Goal: Task Accomplishment & Management: Manage account settings

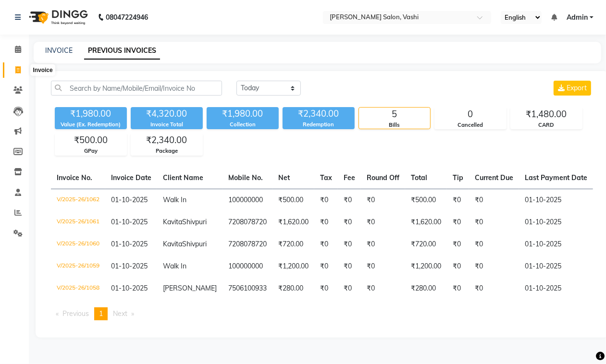
click at [16, 71] on icon at bounding box center [17, 69] width 5 height 7
click at [17, 63] on link "Invoice" at bounding box center [14, 70] width 23 height 16
select select "service"
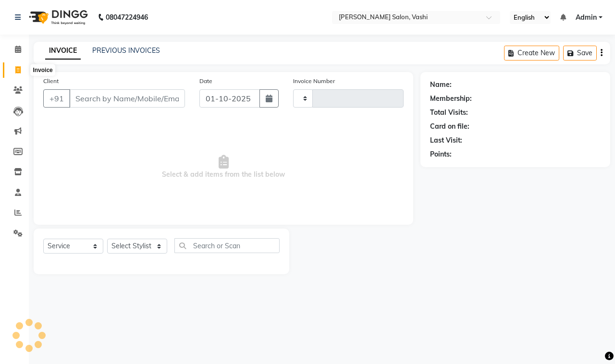
type input "1063"
select select "695"
click at [131, 99] on input "Client" at bounding box center [127, 98] width 116 height 18
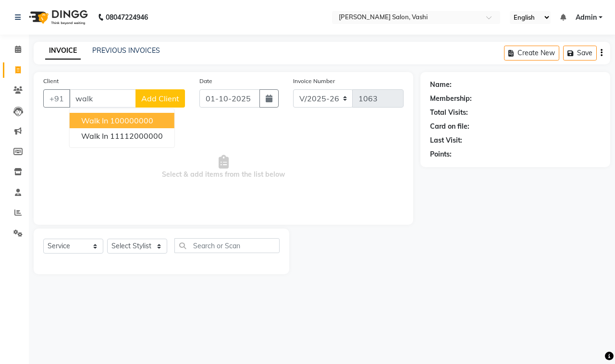
click at [116, 120] on ngb-highlight "100000000" at bounding box center [131, 121] width 43 height 10
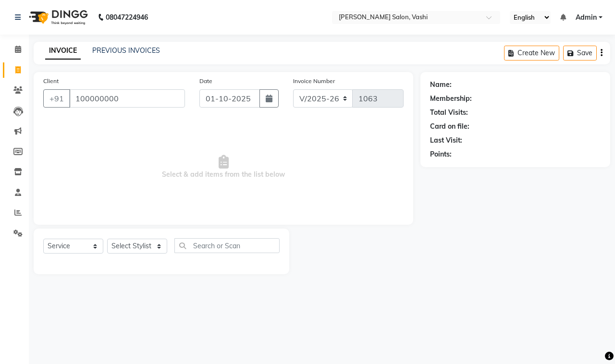
type input "100000000"
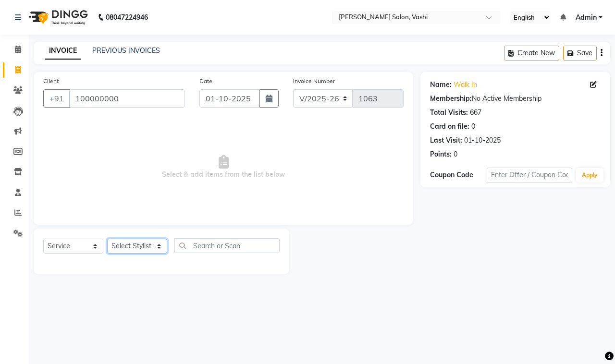
click at [124, 250] on select "Select Stylist DC Dipika Freelancer Hasan Rehan Salmani Vinith Zoya Shaikh" at bounding box center [137, 246] width 60 height 15
select select "85000"
click at [107, 239] on select "Select Stylist DC Dipika Freelancer Hasan Rehan Salmani Vinith Zoya Shaikh" at bounding box center [137, 246] width 60 height 15
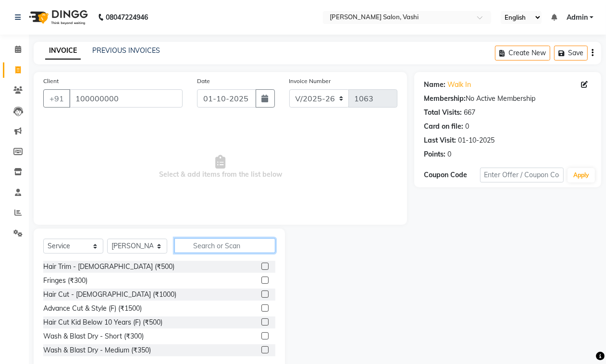
click at [233, 248] on input "text" at bounding box center [224, 245] width 101 height 15
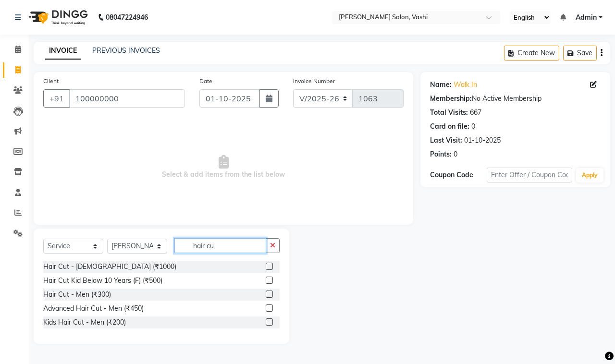
type input "hair cu"
click at [268, 294] on label at bounding box center [269, 294] width 7 height 7
click at [268, 294] on input "checkbox" at bounding box center [269, 295] width 6 height 6
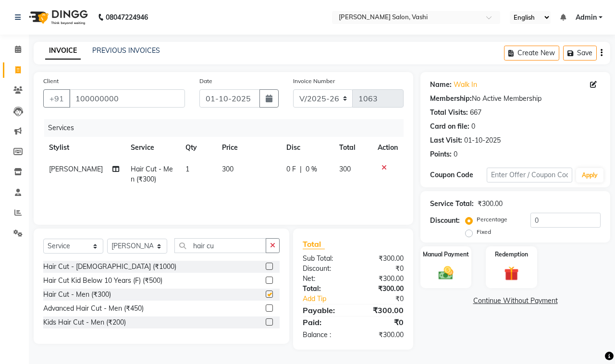
checkbox input "false"
click at [220, 249] on input "hair cu" at bounding box center [220, 245] width 92 height 15
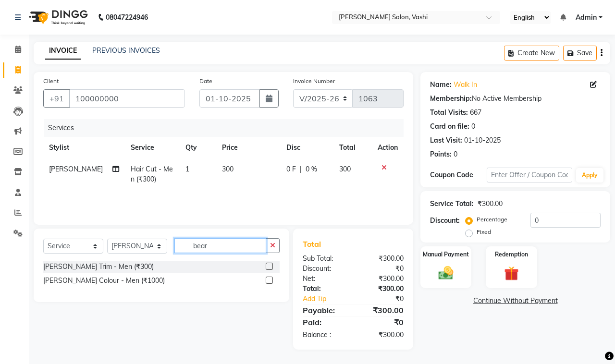
type input "bear"
click at [270, 265] on label at bounding box center [269, 266] width 7 height 7
click at [270, 265] on input "checkbox" at bounding box center [269, 267] width 6 height 6
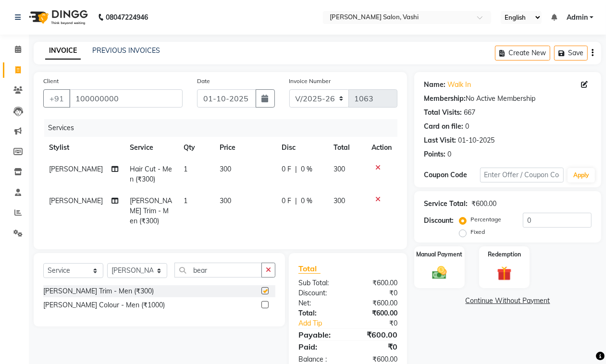
checkbox input "false"
click at [210, 267] on input "bear" at bounding box center [217, 270] width 87 height 15
type input "hair co"
click at [266, 290] on label at bounding box center [264, 290] width 7 height 7
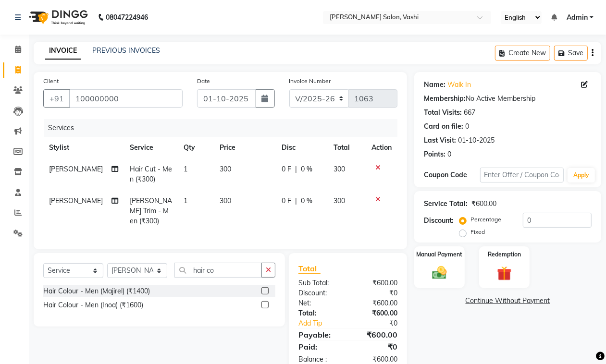
click at [266, 290] on input "checkbox" at bounding box center [264, 291] width 6 height 6
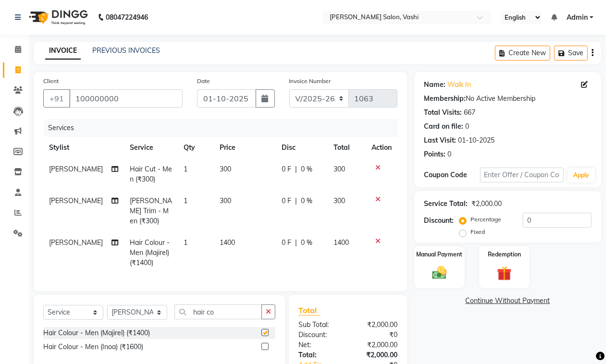
checkbox input "false"
click at [234, 232] on td "1400" at bounding box center [245, 253] width 62 height 42
select select "85000"
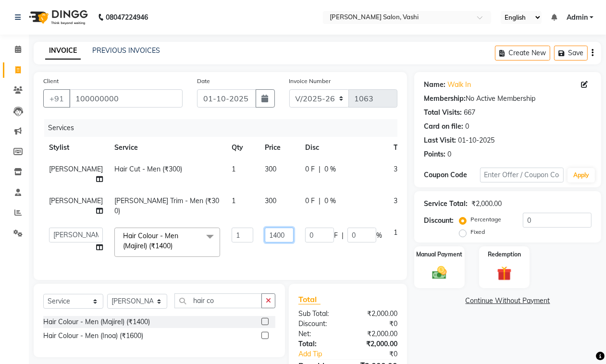
click at [265, 236] on input "1400" at bounding box center [279, 235] width 29 height 15
type input "1200"
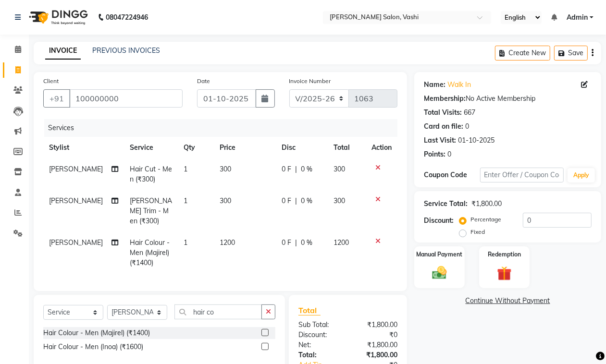
click at [286, 280] on div "Client +91 100000000 Date 01-10-2025 Invoice Number V/2025 V/2025-26 1063 Servi…" at bounding box center [221, 181] width 374 height 219
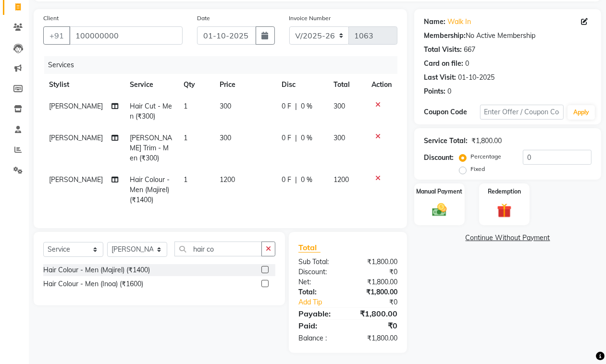
scroll to position [65, 0]
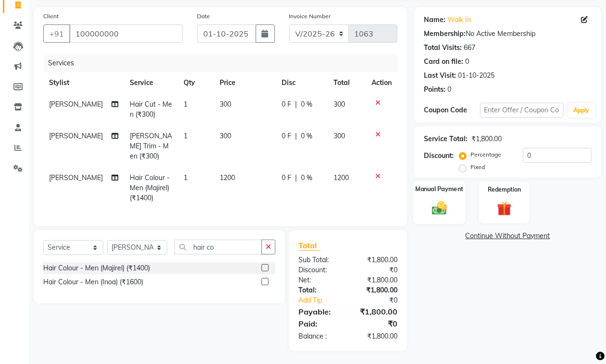
click at [438, 205] on img at bounding box center [439, 207] width 24 height 17
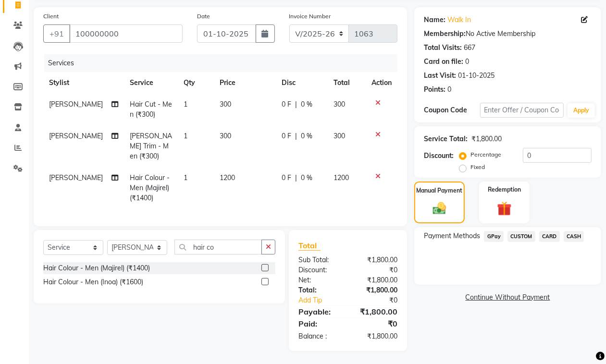
click at [492, 236] on span "GPay" at bounding box center [494, 236] width 20 height 11
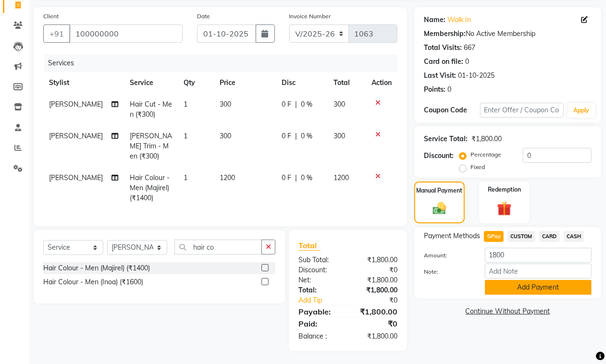
click at [517, 280] on button "Add Payment" at bounding box center [538, 287] width 107 height 15
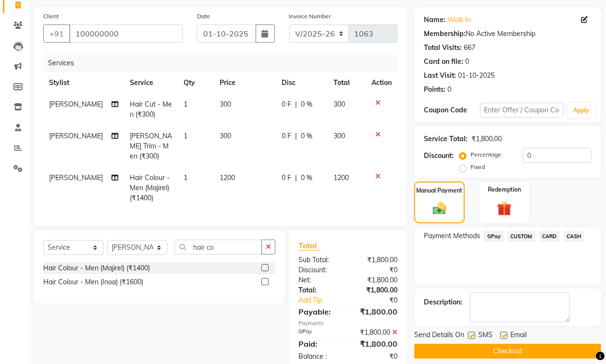
scroll to position [85, 0]
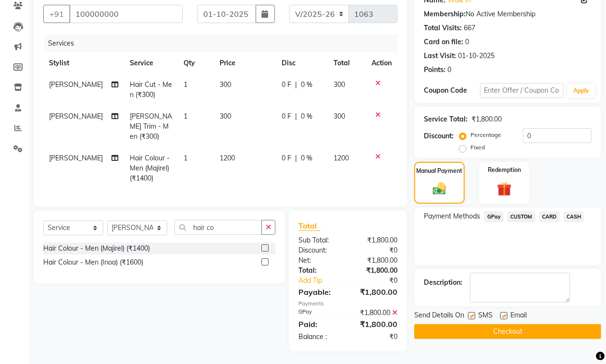
click at [505, 316] on label at bounding box center [503, 315] width 7 height 7
click at [505, 316] on input "checkbox" at bounding box center [503, 316] width 6 height 6
checkbox input "false"
drag, startPoint x: 474, startPoint y: 317, endPoint x: 488, endPoint y: 328, distance: 18.2
click at [474, 318] on label at bounding box center [471, 315] width 7 height 7
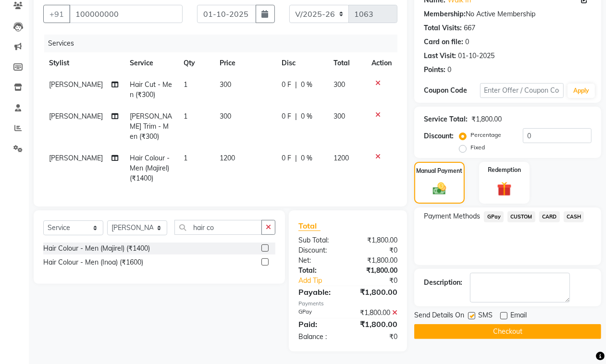
click at [474, 318] on input "checkbox" at bounding box center [471, 316] width 6 height 6
checkbox input "false"
click at [489, 329] on button "Checkout" at bounding box center [507, 331] width 187 height 15
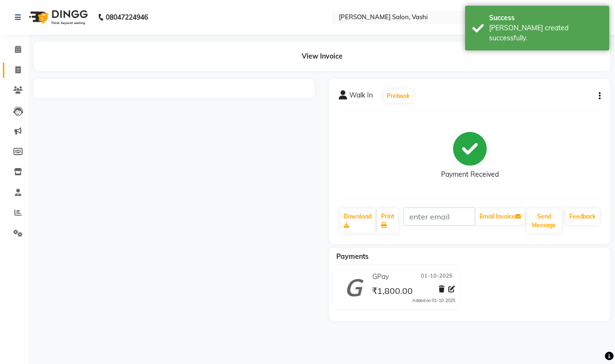
click at [18, 76] on link "Invoice" at bounding box center [14, 70] width 23 height 16
select select "service"
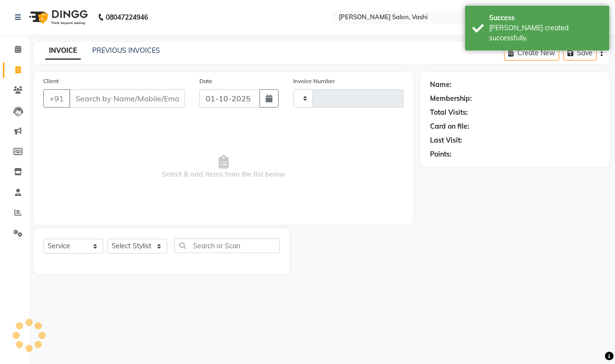
type input "1064"
select select "695"
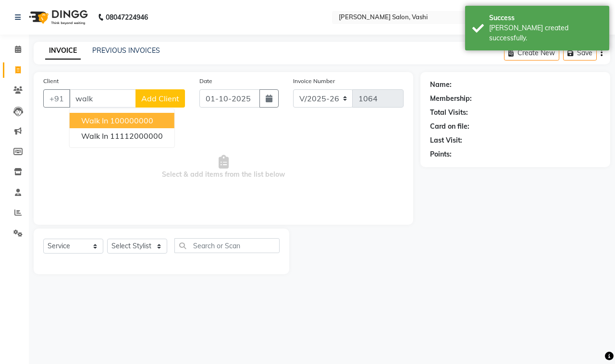
click at [118, 121] on ngb-highlight "100000000" at bounding box center [131, 121] width 43 height 10
type input "100000000"
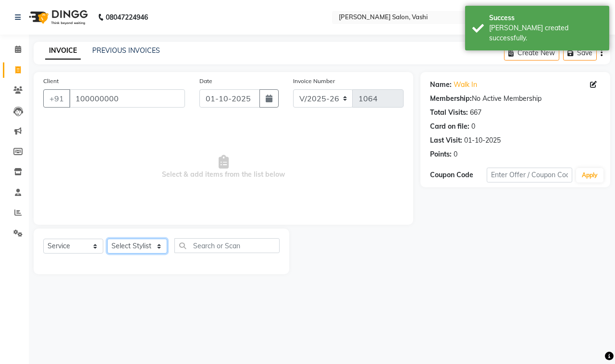
click at [123, 249] on select "Select Stylist DC Dipika Freelancer Hasan Rehan Salmani Vinith Zoya Shaikh" at bounding box center [137, 246] width 60 height 15
select select "10481"
click at [107, 239] on select "Select Stylist DC Dipika Freelancer Hasan Rehan Salmani Vinith Zoya Shaikh" at bounding box center [137, 246] width 60 height 15
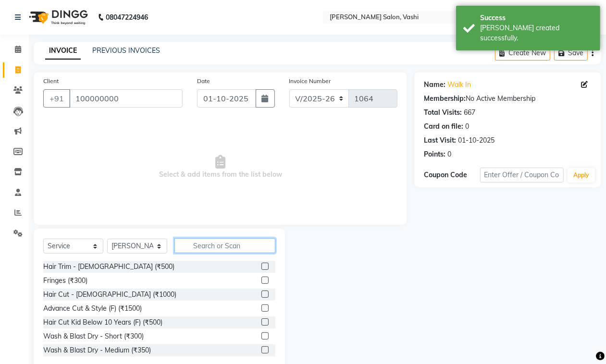
click at [224, 244] on input "text" at bounding box center [224, 245] width 101 height 15
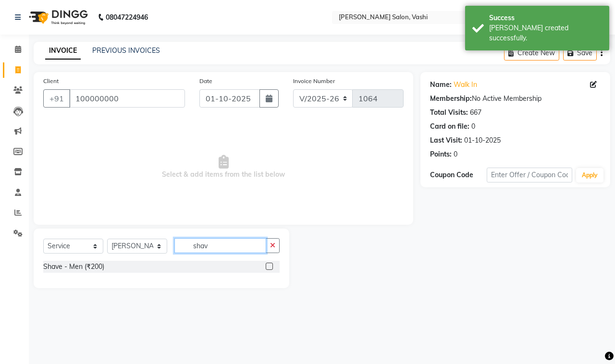
type input "shav"
click at [263, 268] on div "Shave - Men (₹200)" at bounding box center [161, 267] width 237 height 12
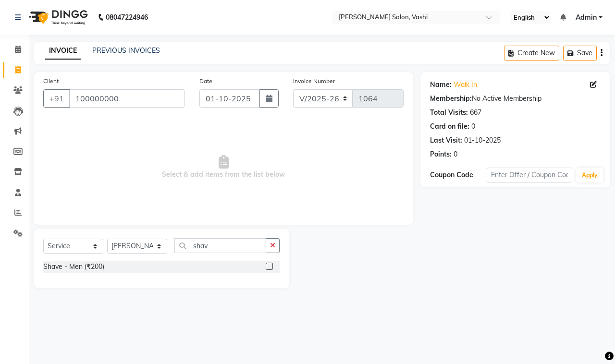
click at [268, 267] on label at bounding box center [269, 266] width 7 height 7
click at [268, 267] on input "checkbox" at bounding box center [269, 267] width 6 height 6
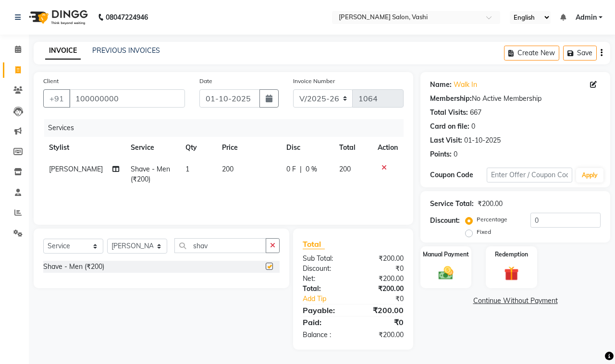
checkbox input "false"
click at [131, 90] on input "100000000" at bounding box center [127, 98] width 116 height 18
click at [131, 94] on input "100000000" at bounding box center [127, 98] width 116 height 18
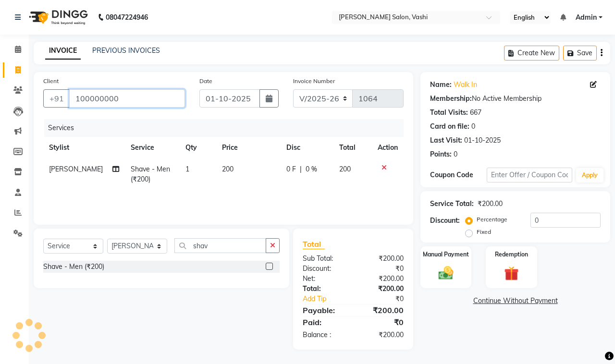
click at [131, 94] on input "100000000" at bounding box center [127, 98] width 116 height 18
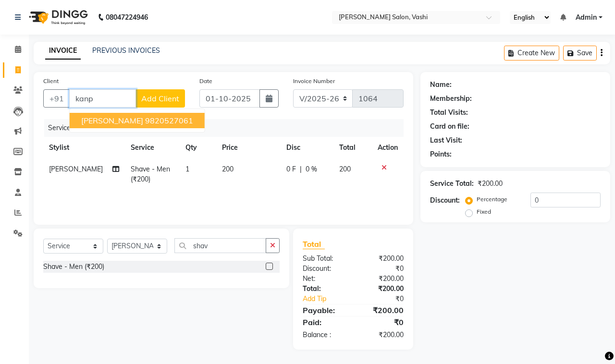
click at [145, 116] on ngb-highlight "9820527061" at bounding box center [169, 121] width 48 height 10
type input "9820527061"
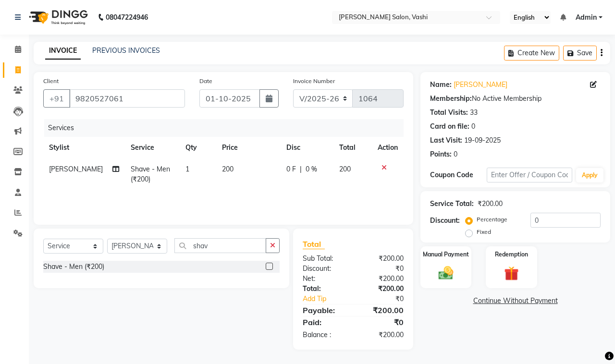
click at [527, 217] on div "Percentage Fixed" at bounding box center [499, 226] width 63 height 25
click at [463, 264] on div "Manual Payment" at bounding box center [446, 268] width 53 height 44
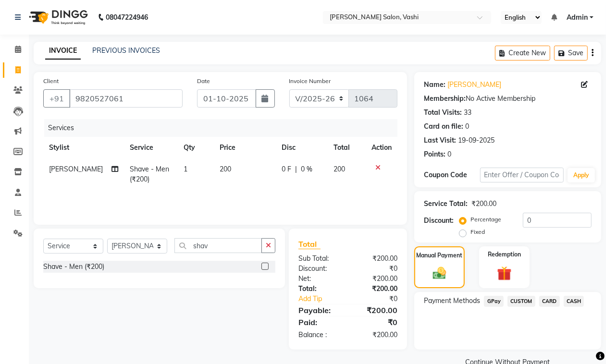
click at [498, 299] on span "GPay" at bounding box center [494, 301] width 20 height 11
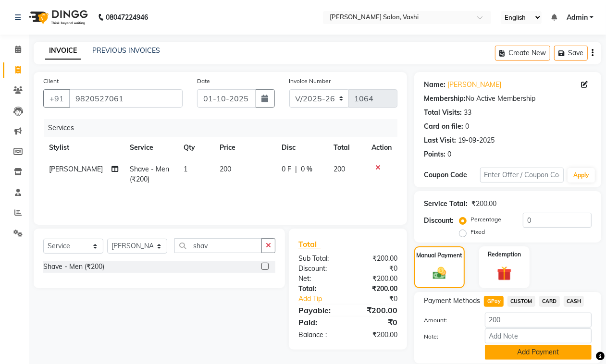
click at [569, 353] on button "Add Payment" at bounding box center [538, 352] width 107 height 15
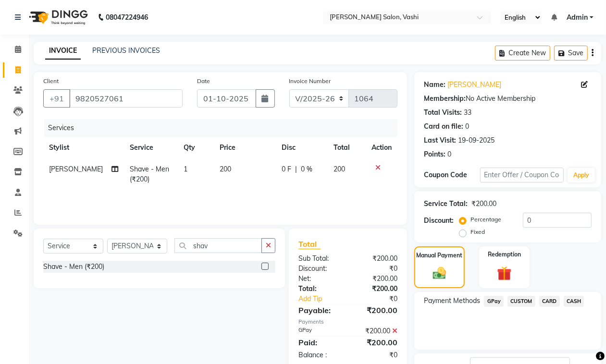
scroll to position [74, 0]
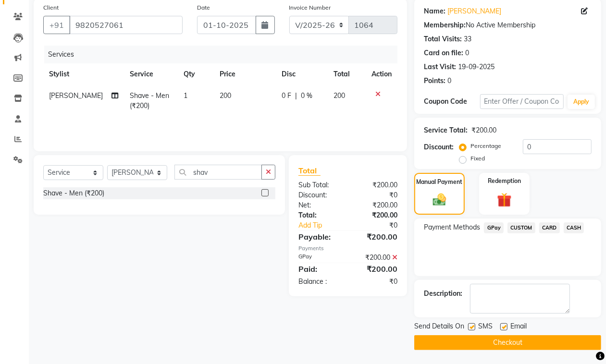
click at [475, 327] on label at bounding box center [471, 327] width 7 height 7
click at [474, 327] on input "checkbox" at bounding box center [471, 327] width 6 height 6
checkbox input "false"
click at [503, 327] on label at bounding box center [503, 327] width 7 height 7
click at [503, 327] on input "checkbox" at bounding box center [503, 327] width 6 height 6
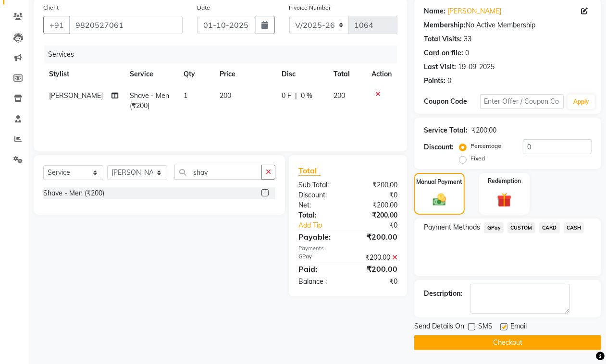
checkbox input "false"
drag, startPoint x: 501, startPoint y: 336, endPoint x: 482, endPoint y: 328, distance: 20.6
click at [500, 336] on button "Checkout" at bounding box center [507, 343] width 187 height 15
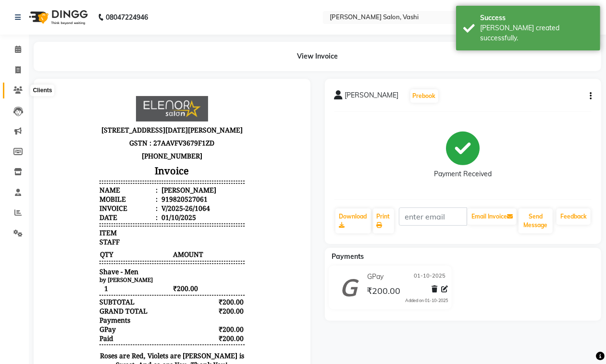
click at [17, 94] on span at bounding box center [18, 90] width 17 height 11
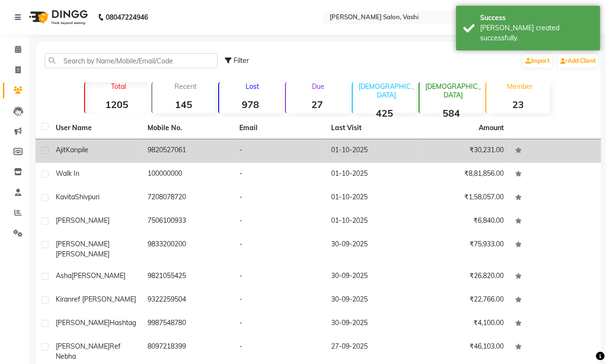
click at [101, 149] on div "Ajit Kanpile" at bounding box center [96, 150] width 80 height 10
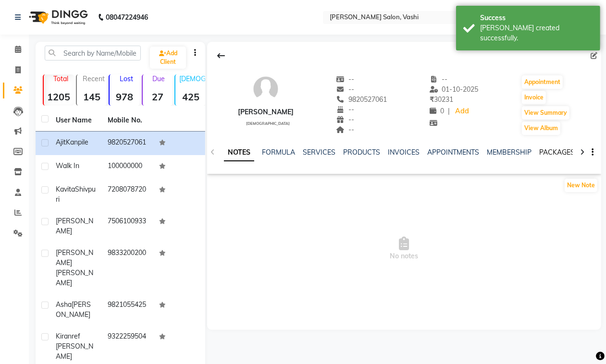
click at [556, 153] on link "PACKAGES" at bounding box center [557, 152] width 36 height 9
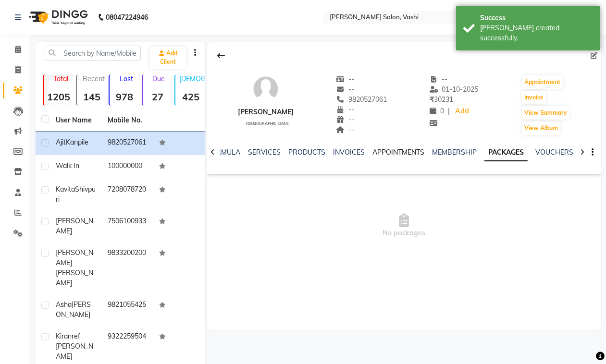
click at [390, 149] on link "APPOINTMENTS" at bounding box center [399, 152] width 52 height 9
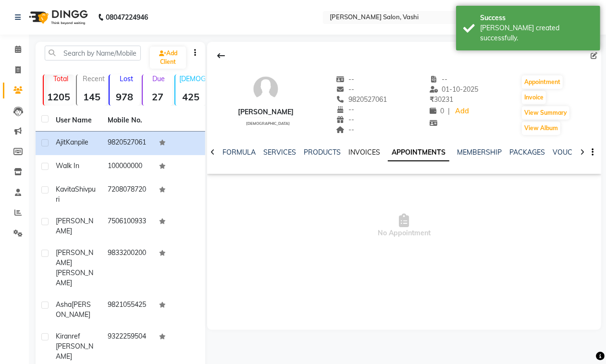
click at [361, 154] on link "INVOICES" at bounding box center [365, 152] width 32 height 9
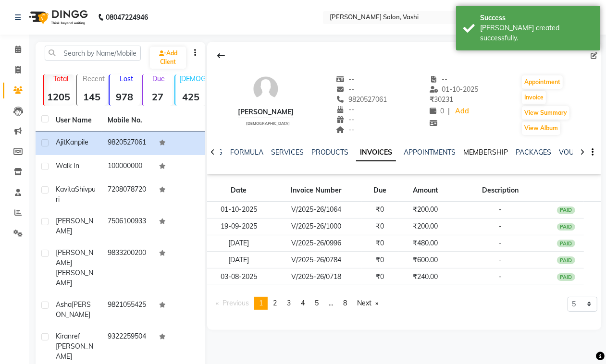
click at [475, 149] on link "MEMBERSHIP" at bounding box center [485, 152] width 45 height 9
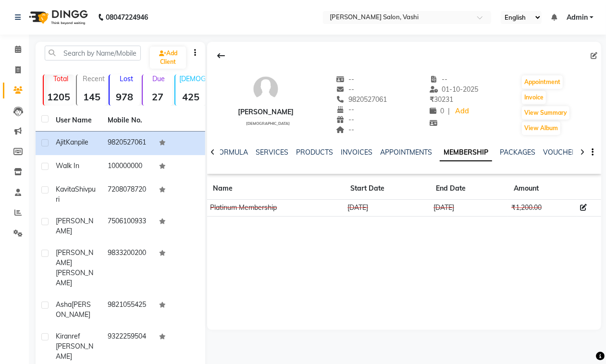
click at [583, 208] on icon at bounding box center [583, 207] width 7 height 7
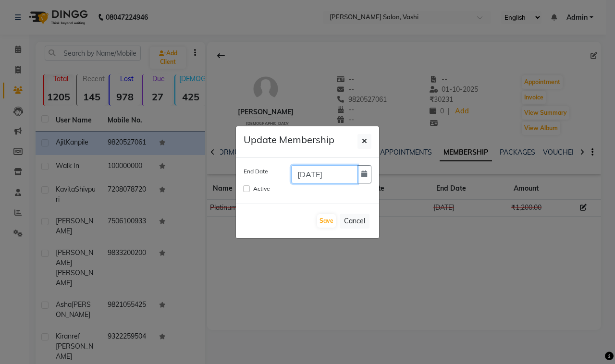
click at [350, 176] on input "26-01-2026" at bounding box center [324, 174] width 66 height 18
type input "26-01-2026"
click at [327, 222] on button "Save" at bounding box center [326, 220] width 19 height 13
checkbox input "false"
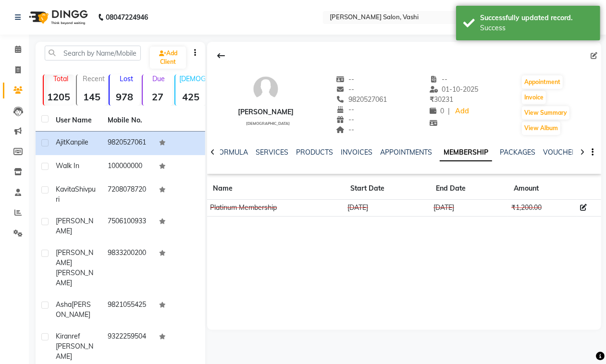
click at [584, 208] on icon at bounding box center [583, 207] width 7 height 7
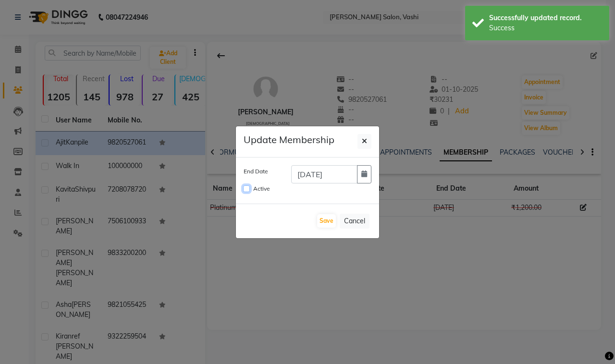
click at [245, 191] on input "Active" at bounding box center [246, 189] width 7 height 7
checkbox input "true"
click at [326, 225] on button "Save" at bounding box center [326, 220] width 19 height 13
checkbox input "false"
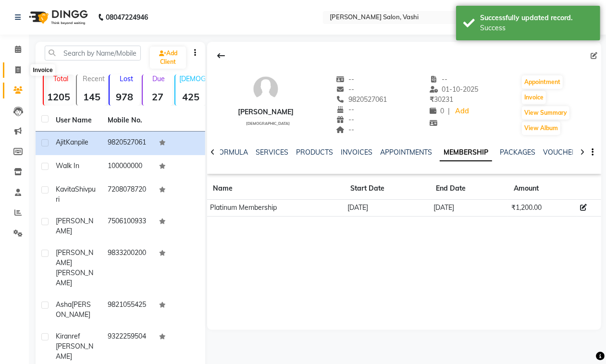
click at [15, 71] on icon at bounding box center [17, 69] width 5 height 7
select select "695"
select select "service"
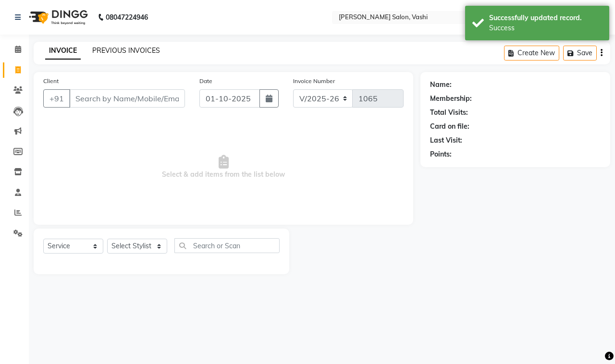
click at [116, 52] on link "PREVIOUS INVOICES" at bounding box center [126, 50] width 68 height 9
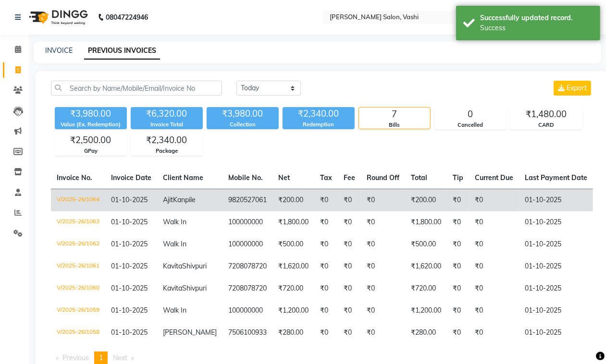
click at [246, 203] on td "9820527061" at bounding box center [248, 200] width 50 height 23
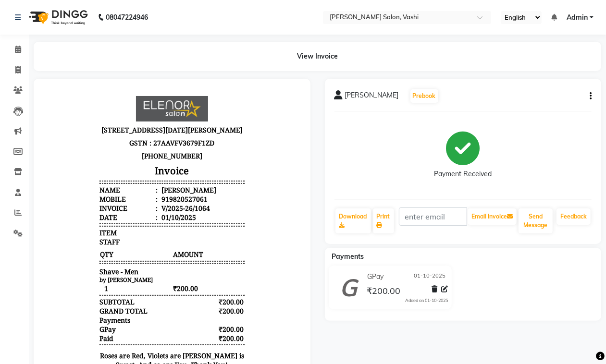
click at [590, 96] on icon "button" at bounding box center [591, 96] width 2 height 0
click at [531, 107] on div "Edit Invoice" at bounding box center [543, 108] width 66 height 12
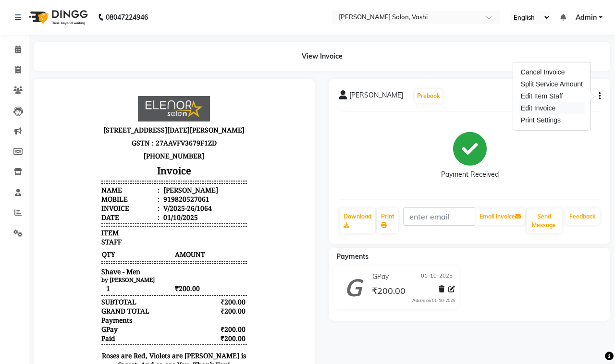
select select "service"
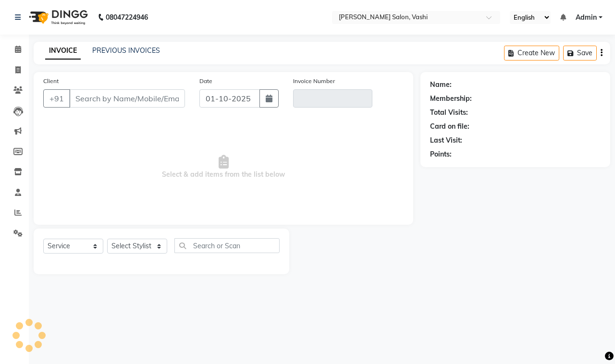
type input "9820527061"
type input "V/2025-26/1064"
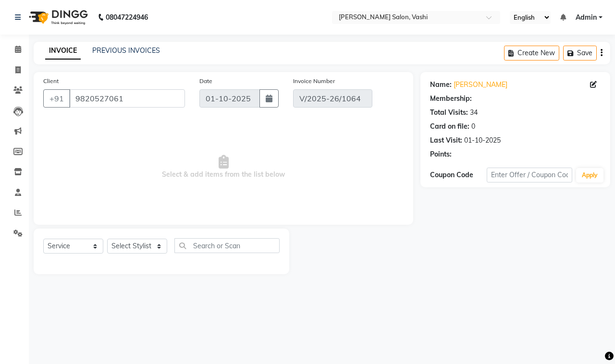
select select "select"
select select "1: Object"
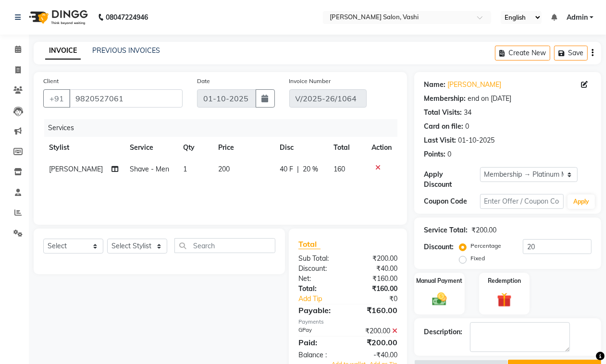
scroll to position [27, 0]
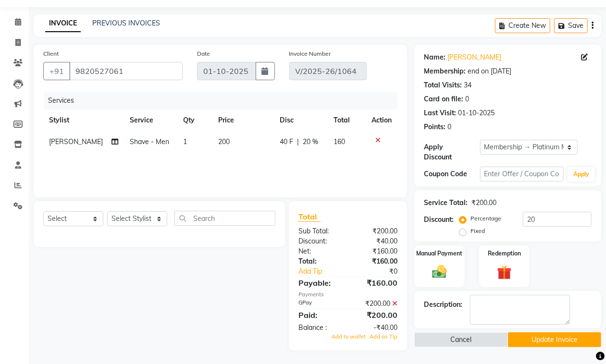
click at [551, 339] on button "Update Invoice" at bounding box center [554, 340] width 93 height 15
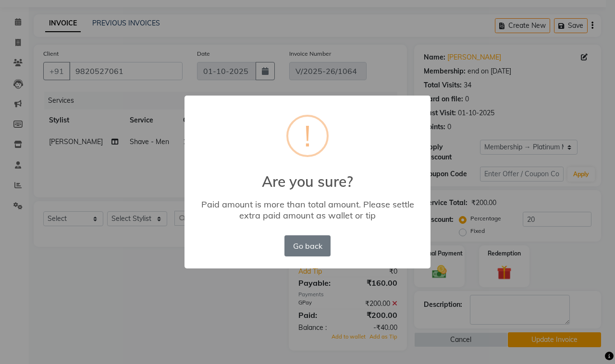
click at [393, 301] on div "× ! Are you sure? Paid amount is more than total amount. Please settle extra pa…" at bounding box center [307, 182] width 615 height 364
click at [321, 255] on button "Go back" at bounding box center [308, 246] width 46 height 21
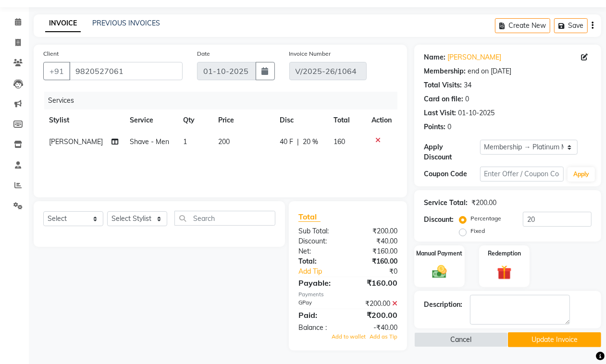
click at [395, 303] on icon at bounding box center [394, 303] width 5 height 7
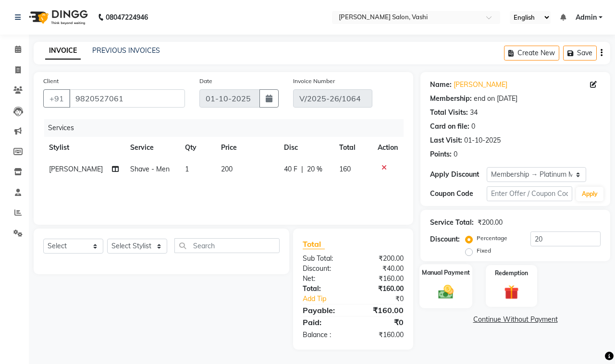
click at [458, 299] on img at bounding box center [446, 292] width 25 height 18
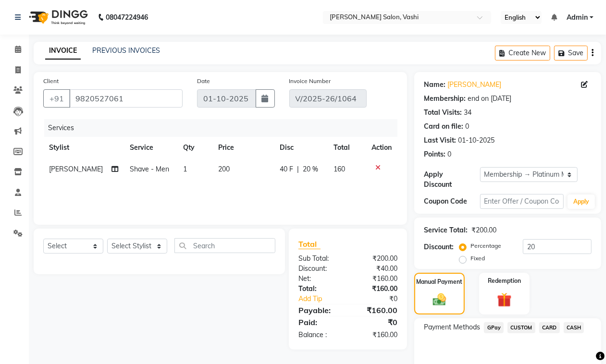
click at [491, 327] on span "GPay" at bounding box center [494, 328] width 20 height 11
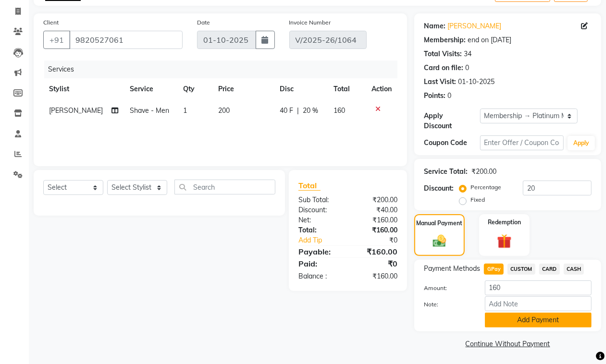
click at [534, 324] on button "Add Payment" at bounding box center [538, 320] width 107 height 15
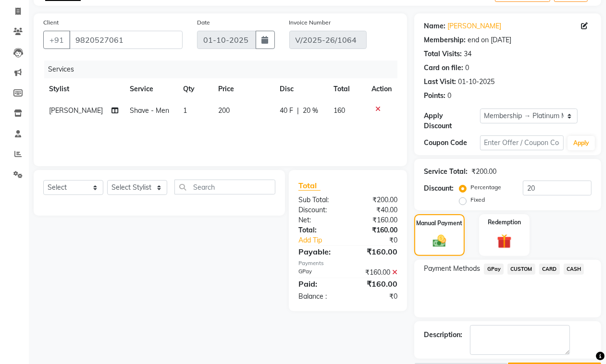
scroll to position [87, 0]
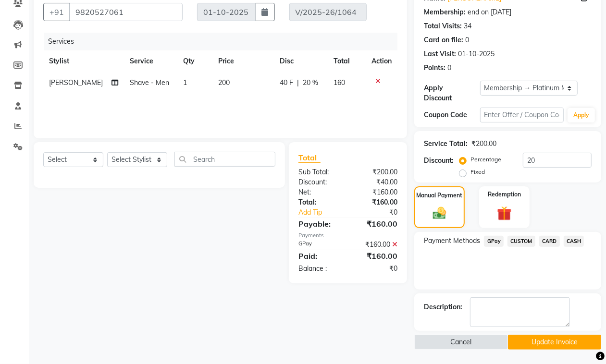
click at [546, 338] on button "Update Invoice" at bounding box center [554, 342] width 93 height 15
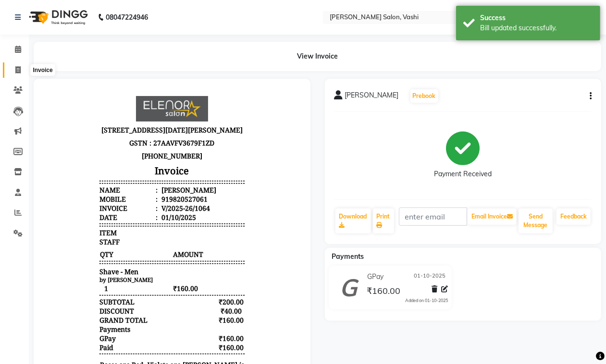
click at [17, 75] on span at bounding box center [18, 70] width 17 height 11
select select "695"
select select "service"
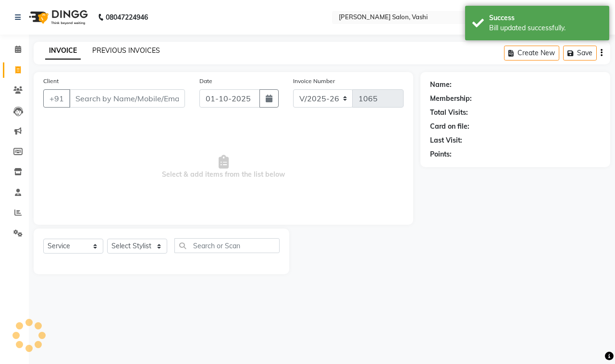
click at [99, 49] on link "PREVIOUS INVOICES" at bounding box center [126, 50] width 68 height 9
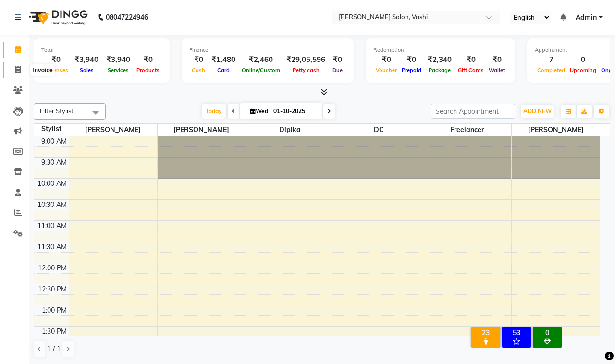
click at [14, 73] on span at bounding box center [18, 70] width 17 height 11
select select "service"
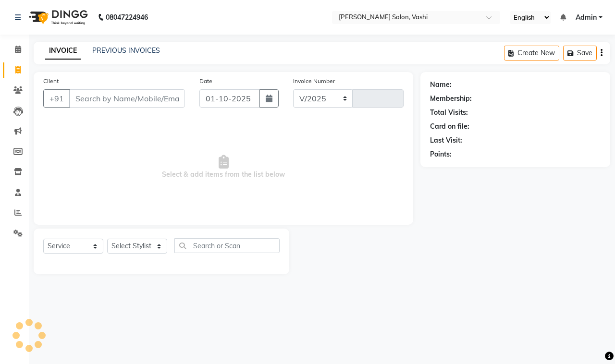
select select "695"
type input "1065"
click at [147, 50] on link "PREVIOUS INVOICES" at bounding box center [126, 50] width 68 height 9
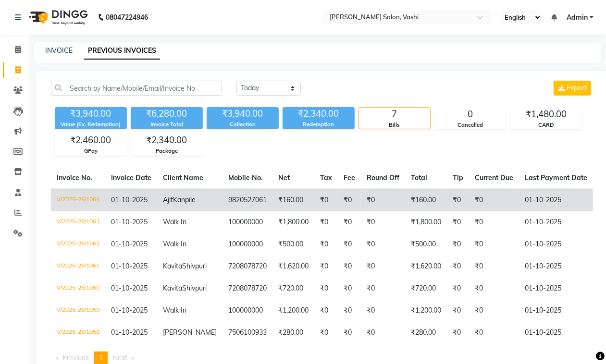
click at [286, 202] on td "₹160.00" at bounding box center [294, 200] width 42 height 23
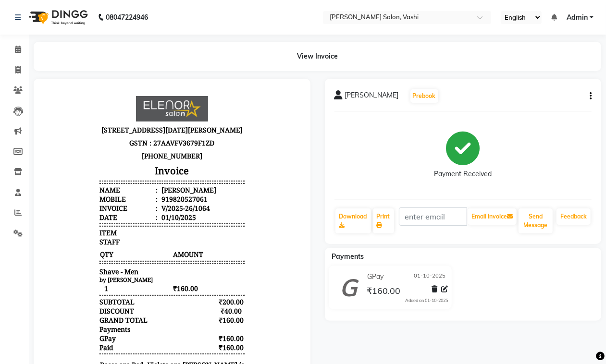
click at [590, 96] on icon "button" at bounding box center [591, 96] width 2 height 0
click at [547, 107] on div "Edit Invoice" at bounding box center [543, 108] width 66 height 12
select select "service"
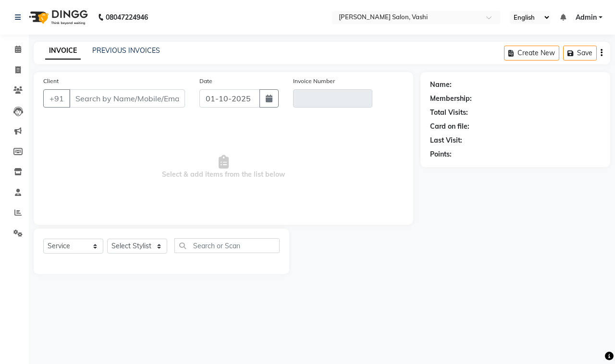
type input "9820527061"
type input "V/2025-26/1064"
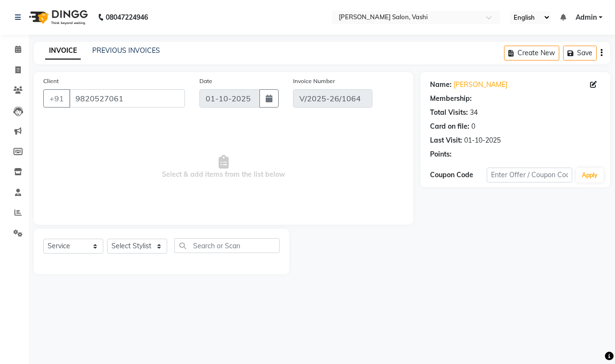
select select "select"
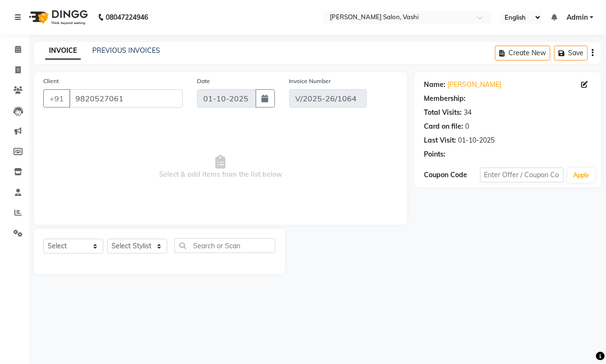
select select "1: Object"
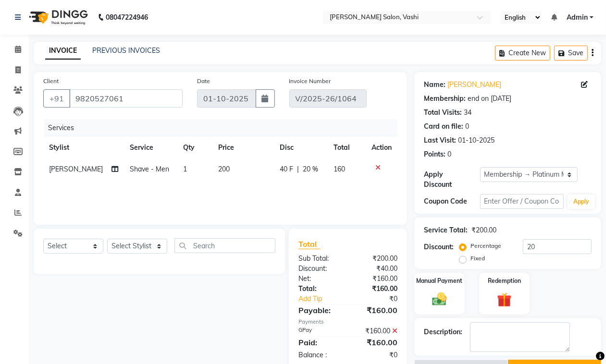
click at [139, 169] on span "Shave - Men" at bounding box center [149, 169] width 39 height 9
select select "10481"
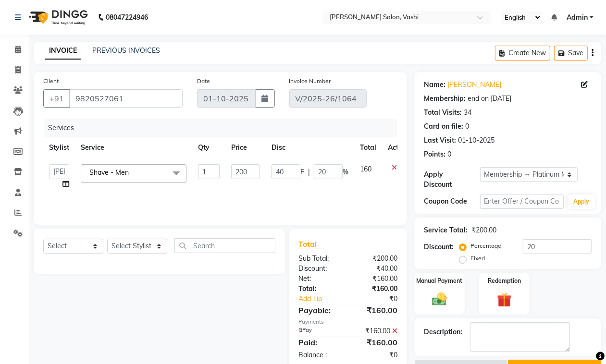
click at [145, 172] on span "Shave - Men x" at bounding box center [134, 173] width 106 height 19
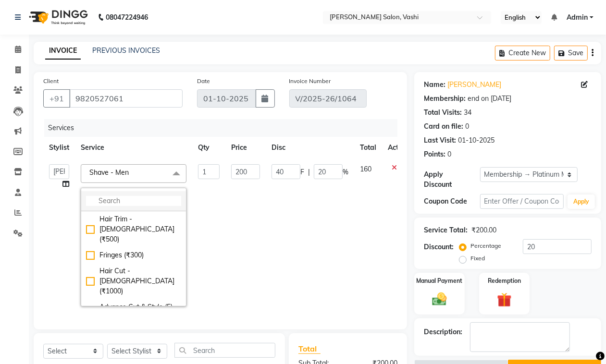
click at [136, 204] on input "multiselect-search" at bounding box center [133, 201] width 95 height 10
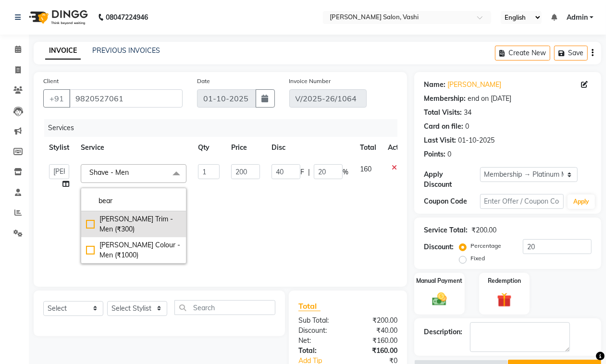
type input "bear"
click at [90, 222] on div "Beard Trim - Men (₹300)" at bounding box center [133, 224] width 95 height 20
checkbox input "true"
type input "300"
type input "0"
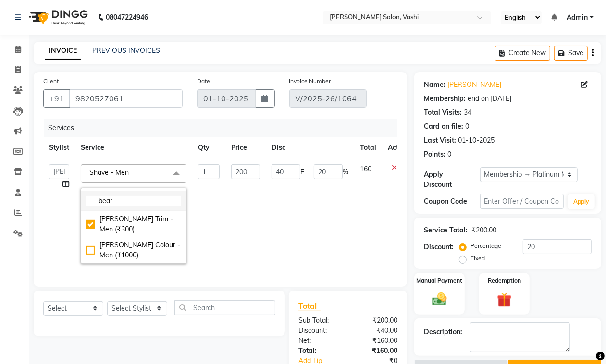
type input "0"
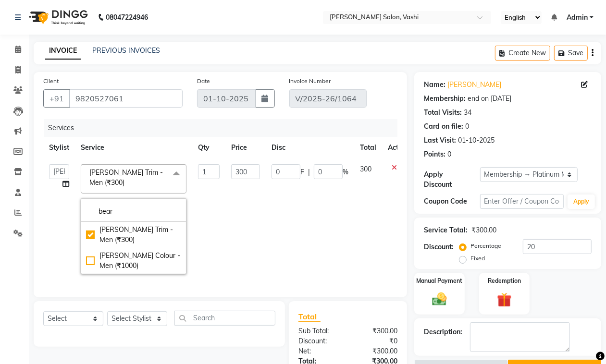
click at [277, 246] on td "0 F | 0 %" at bounding box center [310, 220] width 88 height 122
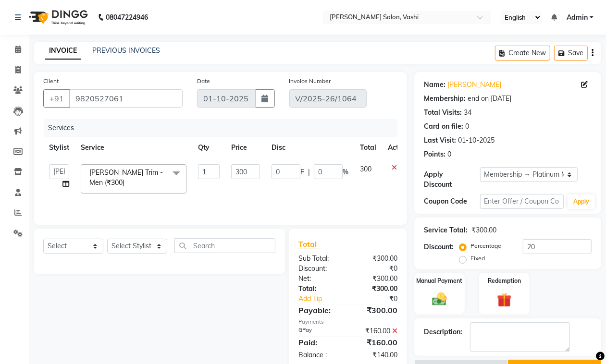
scroll to position [25, 0]
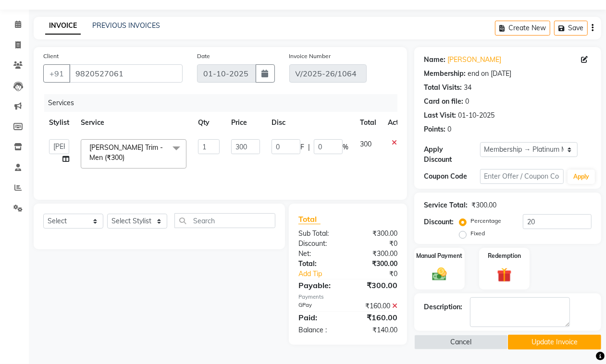
click at [395, 307] on icon at bounding box center [394, 306] width 5 height 7
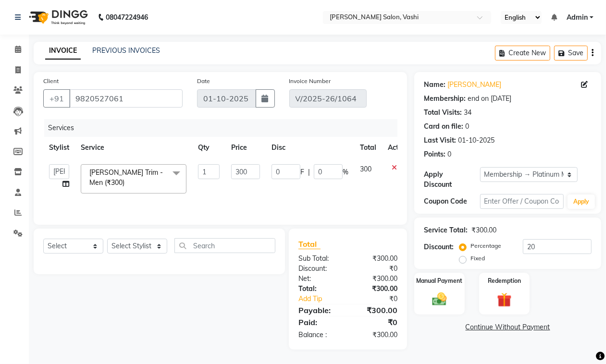
click at [519, 251] on div "Percentage Fixed" at bounding box center [492, 252] width 62 height 25
click at [534, 244] on input "20" at bounding box center [557, 246] width 69 height 15
click at [534, 245] on input "20" at bounding box center [557, 246] width 69 height 15
type input "2"
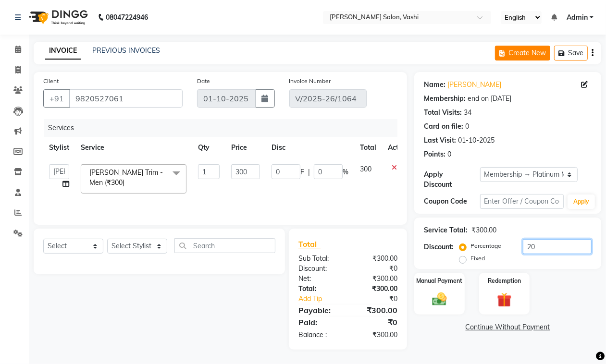
type input "6"
type input "2"
type input "20"
type input "60"
type input "20"
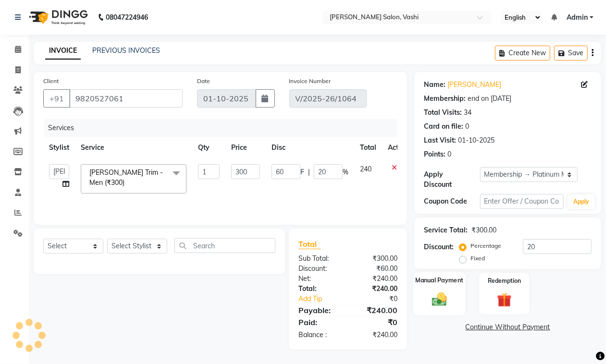
click at [445, 301] on img at bounding box center [439, 299] width 24 height 17
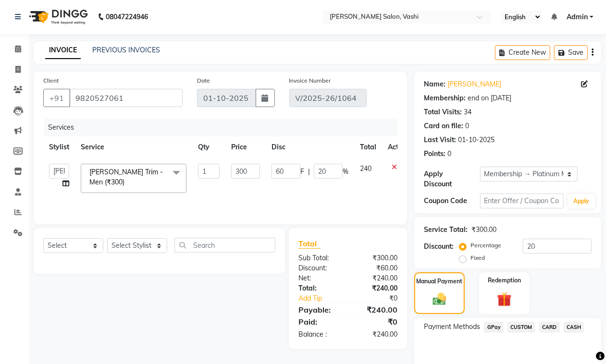
click at [573, 328] on span "CASH" at bounding box center [574, 327] width 21 height 11
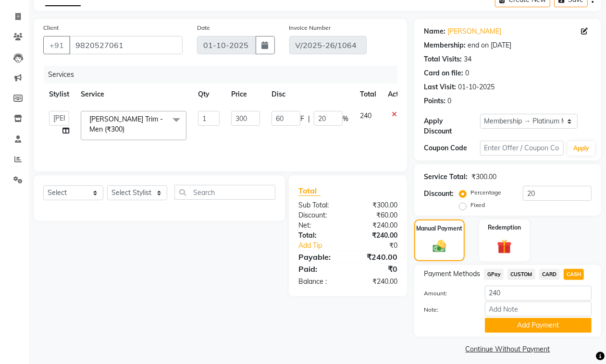
scroll to position [59, 0]
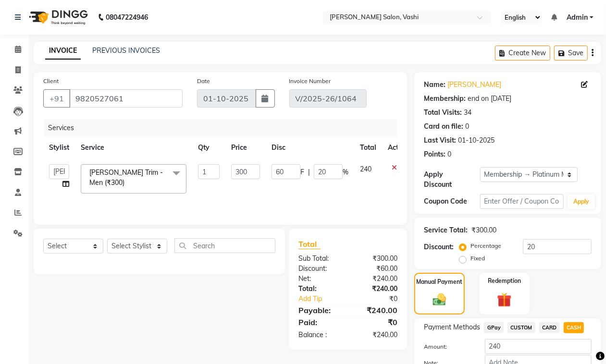
scroll to position [59, 0]
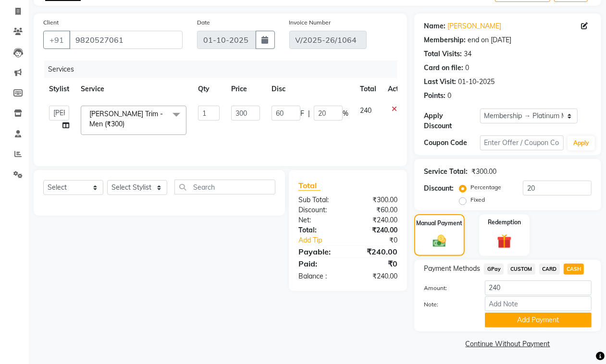
drag, startPoint x: 532, startPoint y: 317, endPoint x: 582, endPoint y: 308, distance: 50.8
click at [532, 318] on button "Add Payment" at bounding box center [538, 320] width 107 height 15
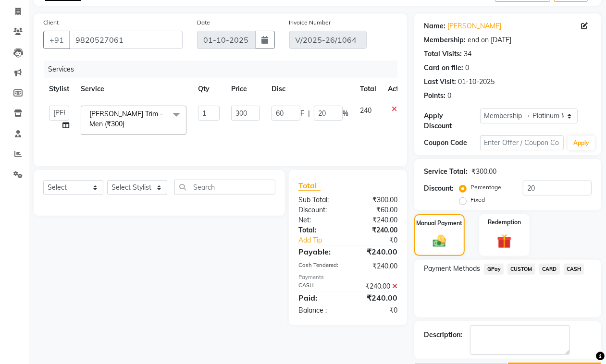
scroll to position [87, 0]
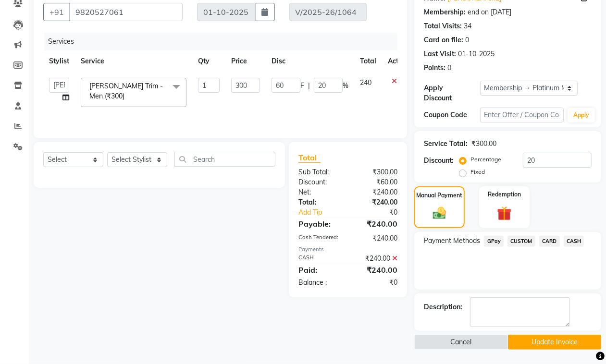
click at [538, 344] on button "Update Invoice" at bounding box center [554, 342] width 93 height 15
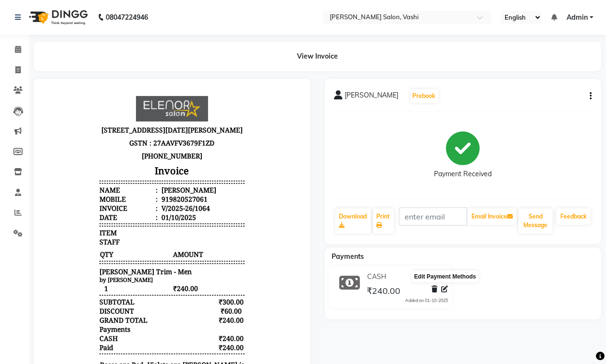
click at [445, 291] on icon at bounding box center [444, 289] width 7 height 7
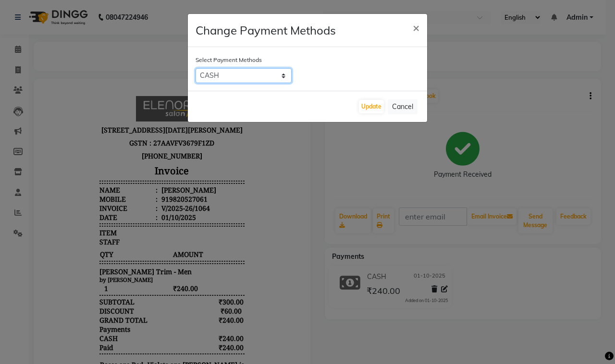
click at [205, 71] on select "GPay CUSTOM CARD CASH" at bounding box center [244, 75] width 96 height 15
select select "5"
click at [196, 68] on select "GPay CUSTOM CARD CASH" at bounding box center [244, 75] width 96 height 15
click at [359, 110] on button "Update" at bounding box center [371, 106] width 25 height 13
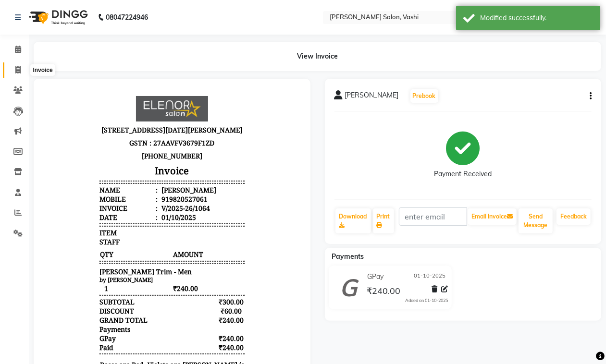
click at [17, 68] on icon at bounding box center [17, 69] width 5 height 7
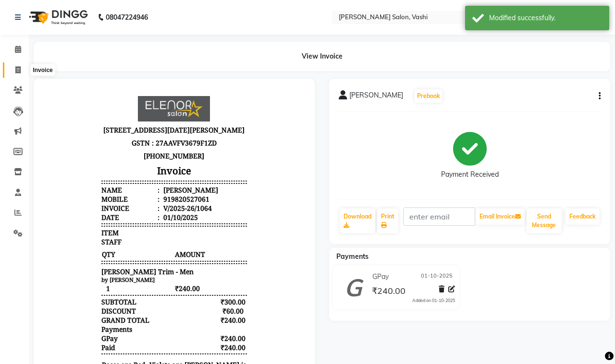
select select "695"
select select "service"
